Goal: Leave review/rating: Leave review/rating

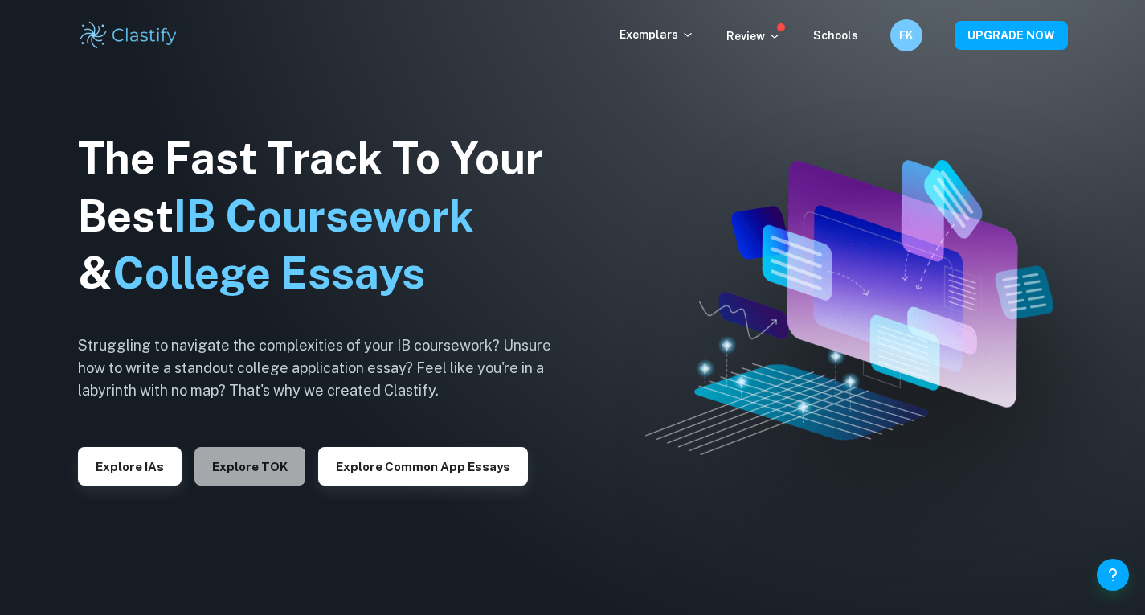
click at [237, 472] on button "Explore TOK" at bounding box center [249, 466] width 111 height 39
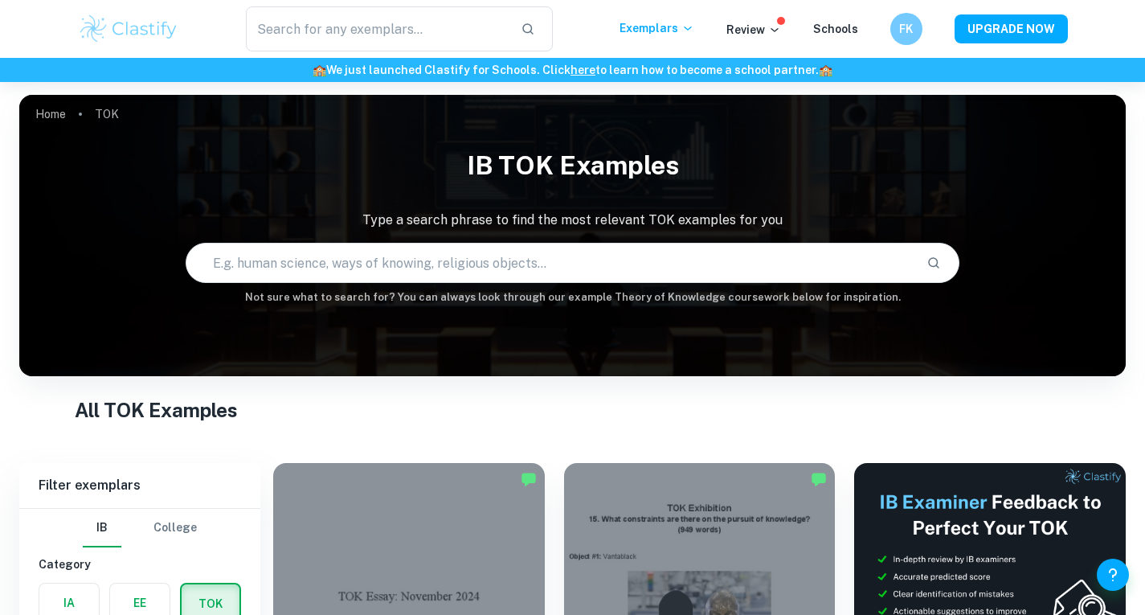
click at [393, 256] on input "text" at bounding box center [550, 262] width 728 height 45
paste input "hat is the main concept/terminology in the prescribed title? How is the concept…"
type input "hat is the main concept/terminology in the prescribed title? How is the concept…"
type input "In the pursuit of knowledge, what is gained by the artist adopting the lens of …"
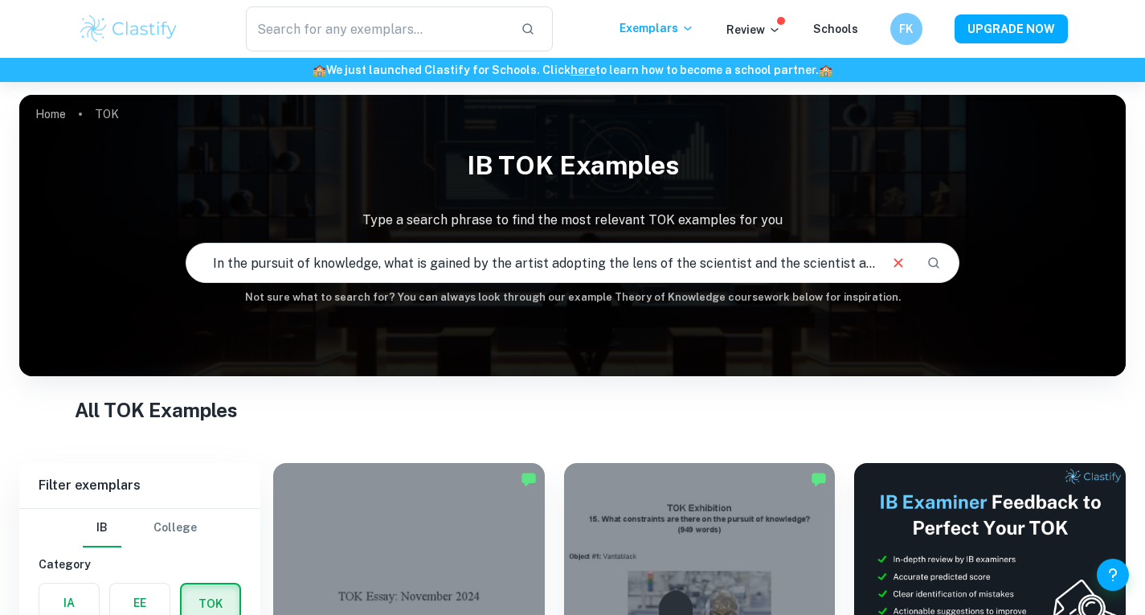
scroll to position [294, 0]
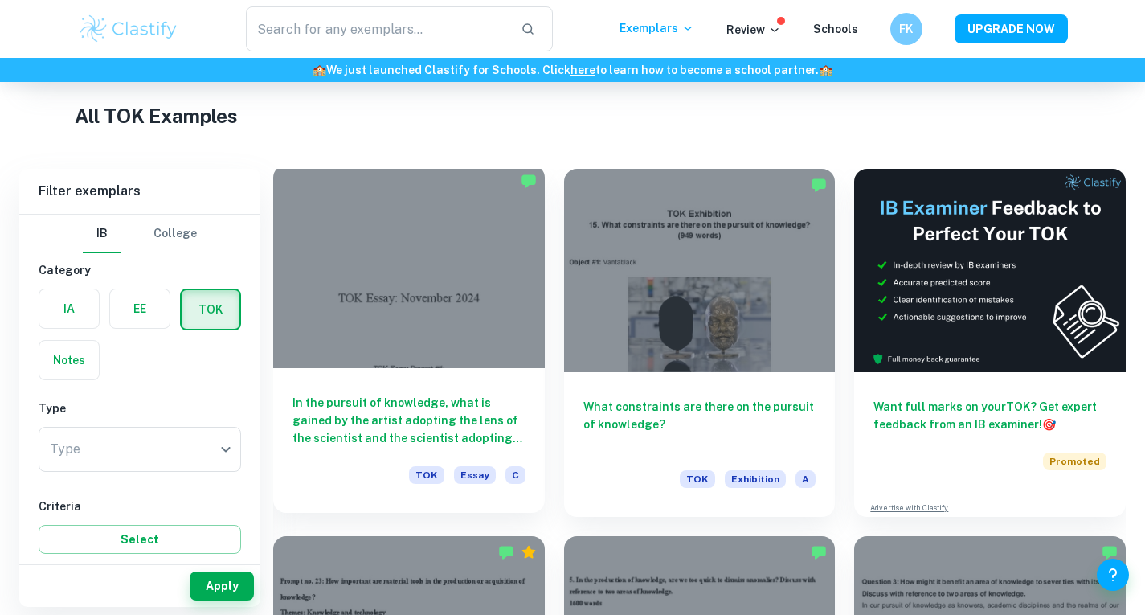
click at [430, 359] on div at bounding box center [409, 266] width 272 height 203
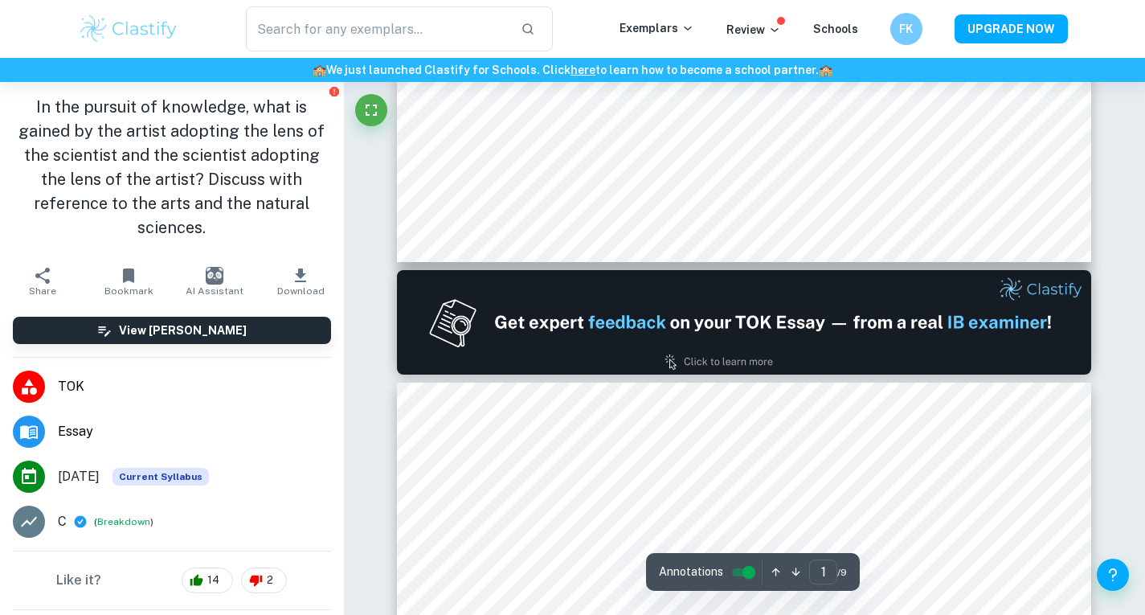
type input "2"
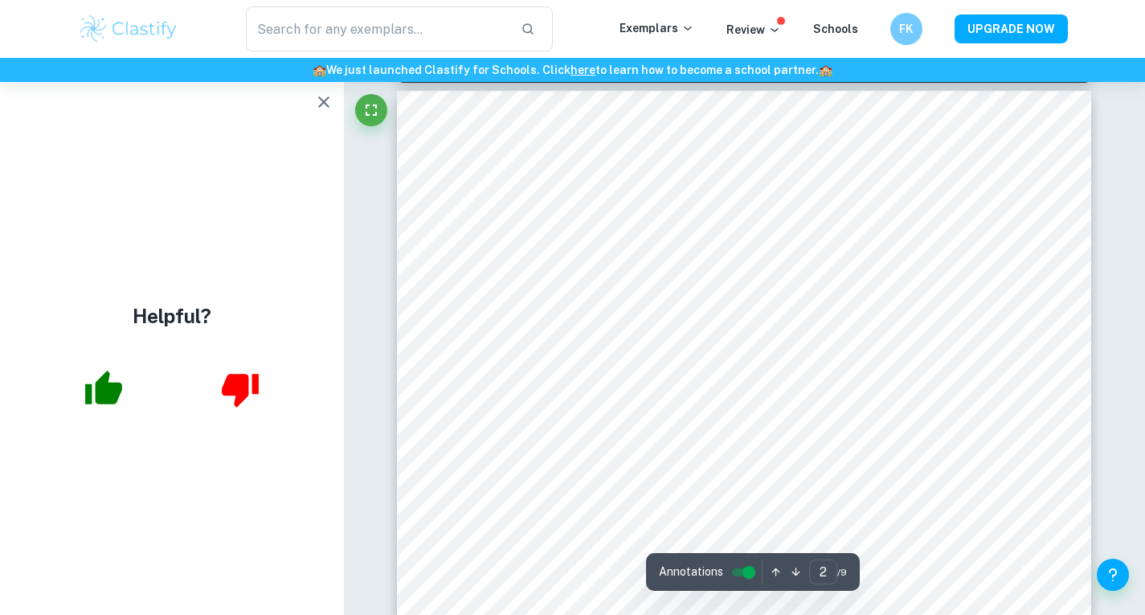
scroll to position [1026, 0]
